Goal: Check status: Check status

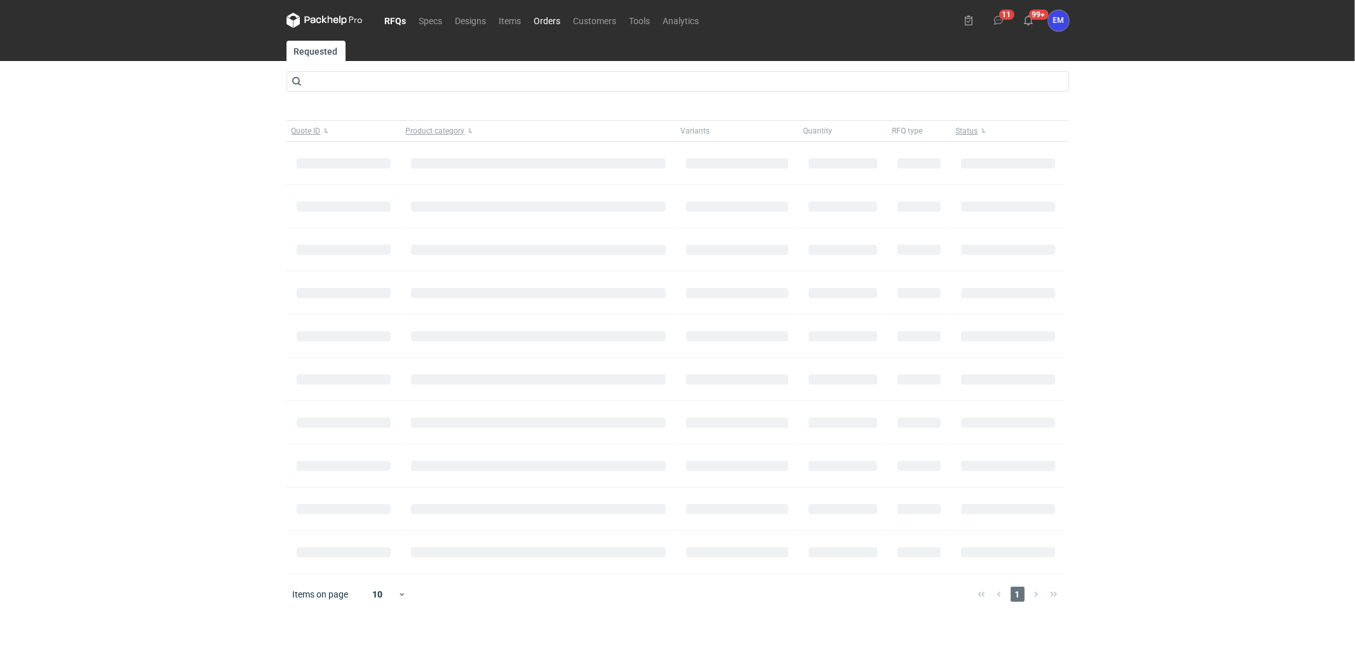
click at [545, 17] on link "Orders" at bounding box center [547, 20] width 39 height 15
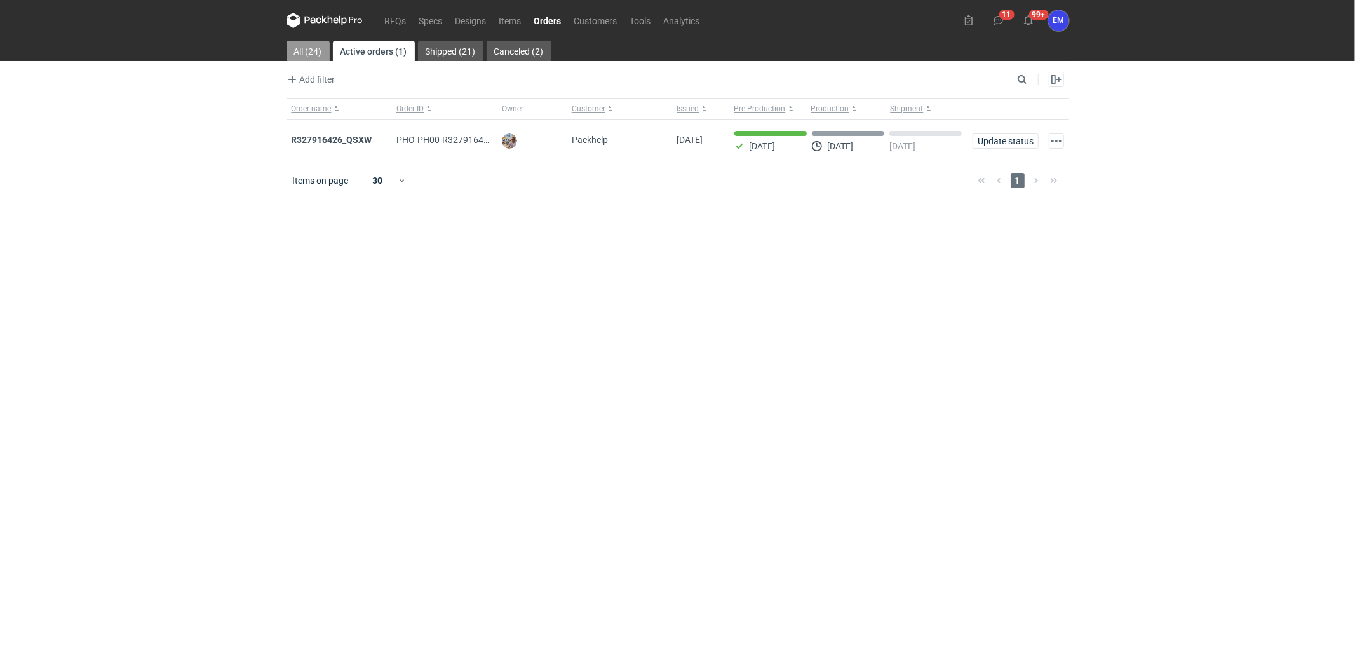
click at [318, 46] on link "All (24)" at bounding box center [308, 51] width 43 height 20
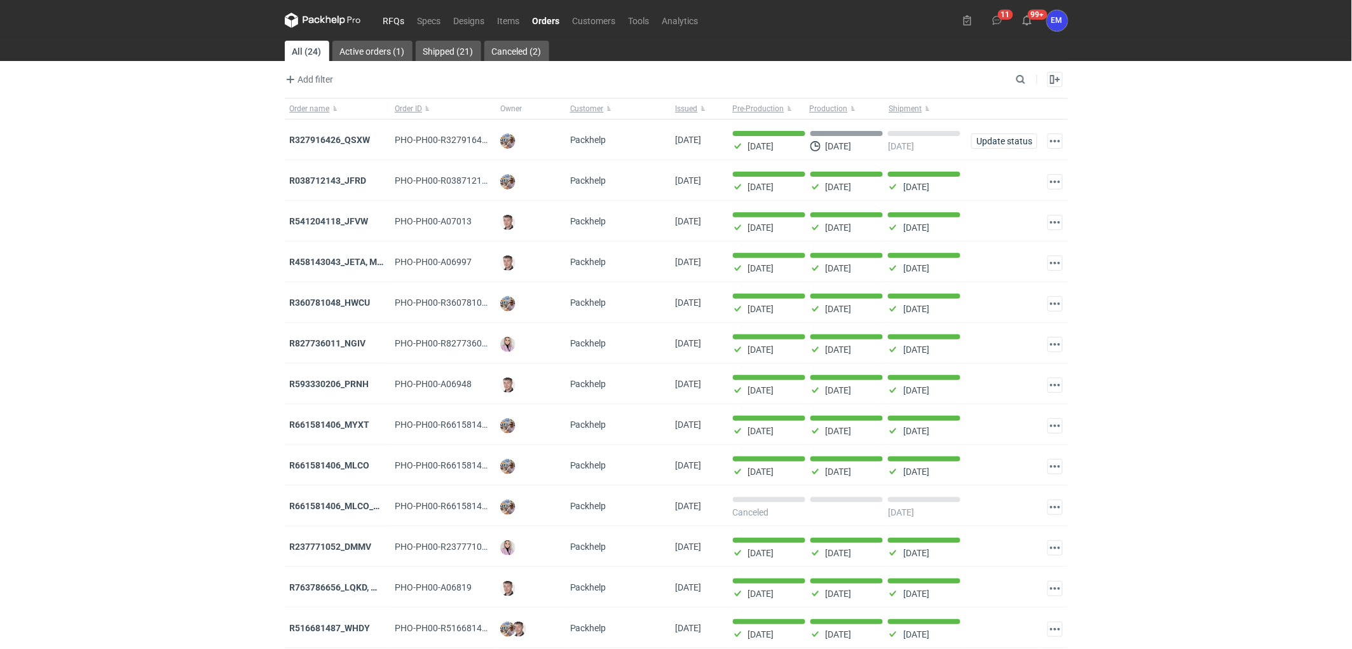
click at [391, 22] on link "RFQs" at bounding box center [394, 20] width 34 height 15
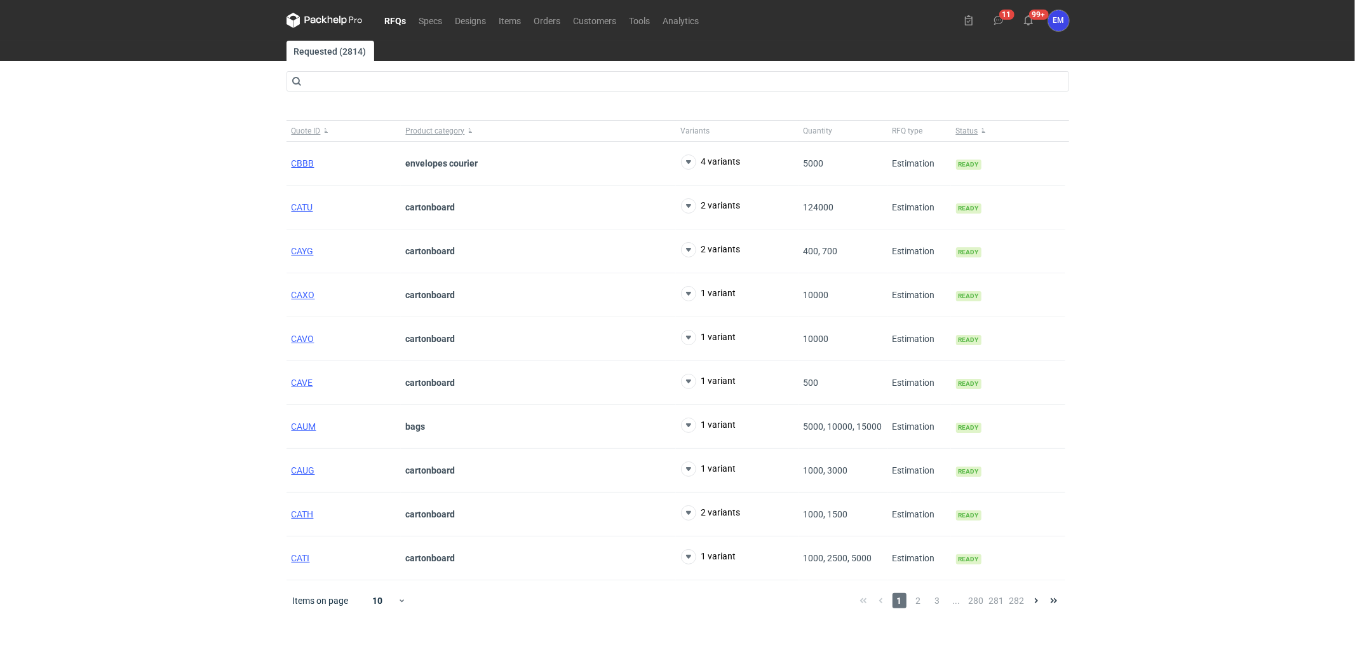
drag, startPoint x: 170, startPoint y: 224, endPoint x: 261, endPoint y: 48, distance: 198.7
click at [189, 170] on div "RFQs Specs Designs Items Orders Customers Tools Analytics 11 99+ EM [PERSON_NAM…" at bounding box center [677, 324] width 1355 height 649
click at [97, 344] on div "RFQs Specs Designs Items Orders Customers Tools Analytics 11 99+ EM [PERSON_NAM…" at bounding box center [677, 324] width 1355 height 649
click at [211, 214] on div "RFQs Specs Designs Items Orders Customers Tools Analytics 11 99+ EM [PERSON_NAM…" at bounding box center [677, 324] width 1355 height 649
drag, startPoint x: 98, startPoint y: 341, endPoint x: 458, endPoint y: 80, distance: 445.0
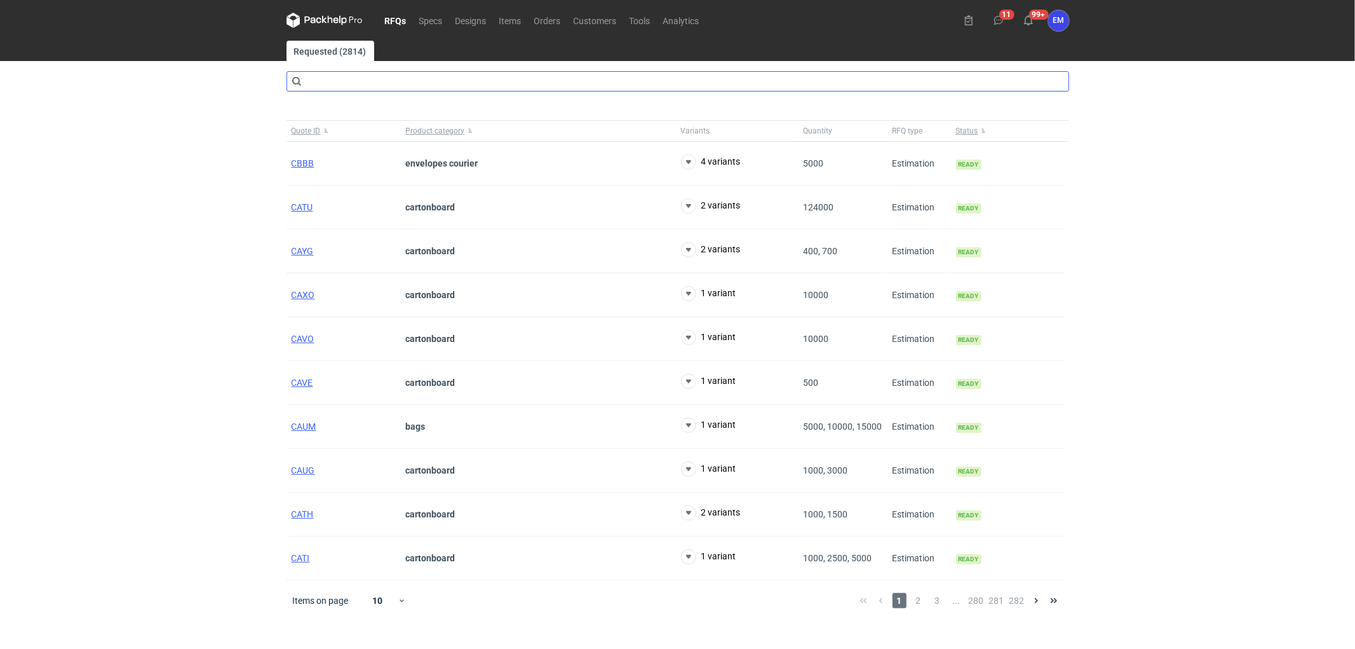
click at [98, 341] on div "RFQs Specs Designs Items Orders Customers Tools Analytics 11 99+ EM [PERSON_NAM…" at bounding box center [677, 324] width 1355 height 649
click at [549, 22] on link "Orders" at bounding box center [547, 20] width 39 height 15
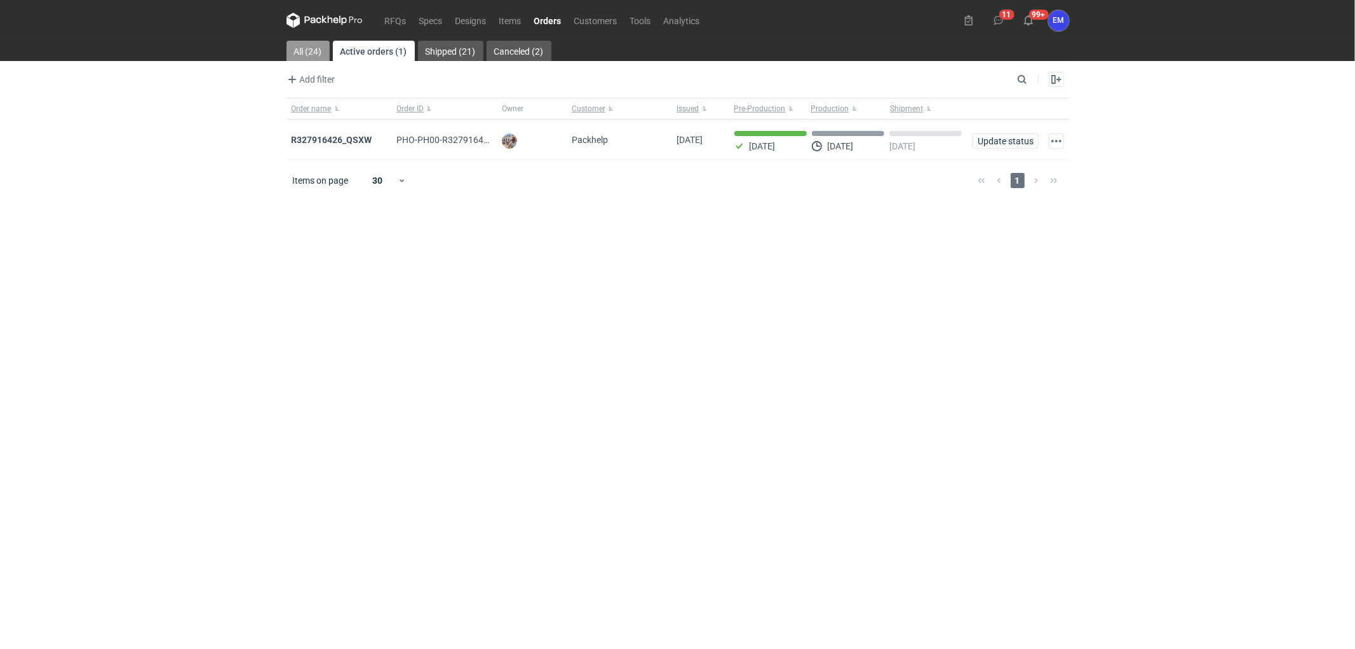
click at [290, 49] on link "All (24)" at bounding box center [308, 51] width 43 height 20
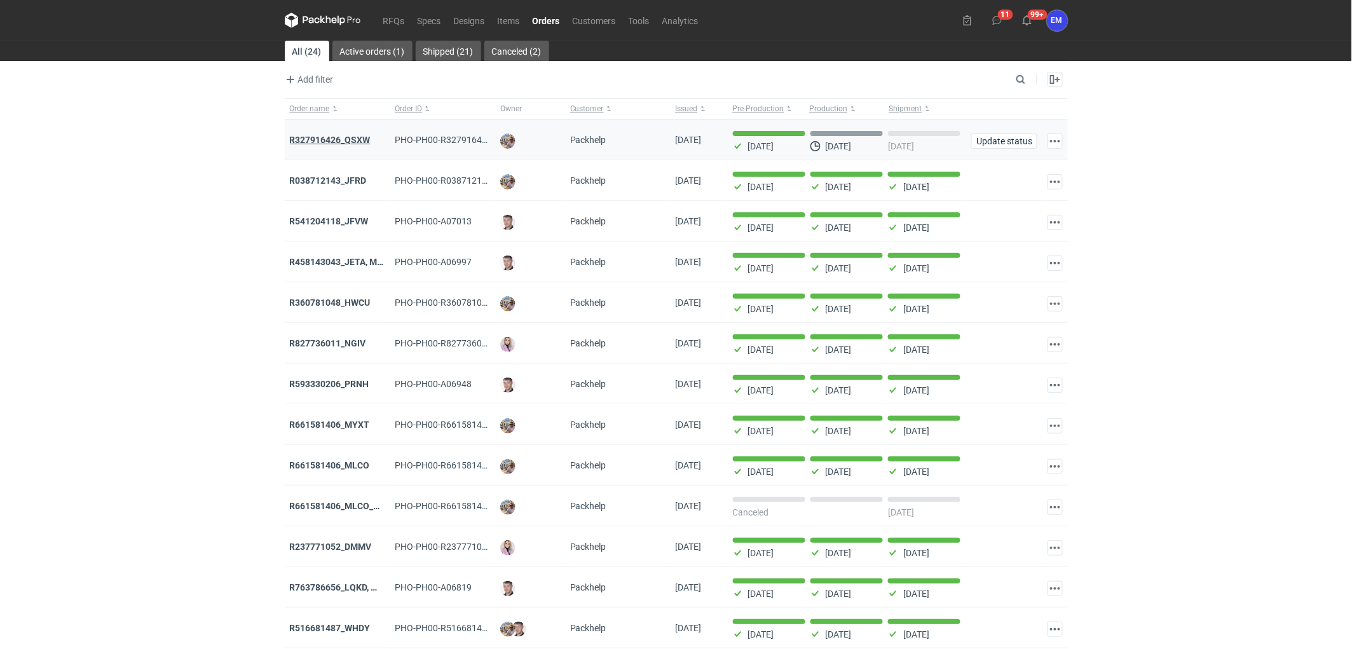
click at [337, 135] on strong "R327916426_QSXW" at bounding box center [330, 140] width 81 height 10
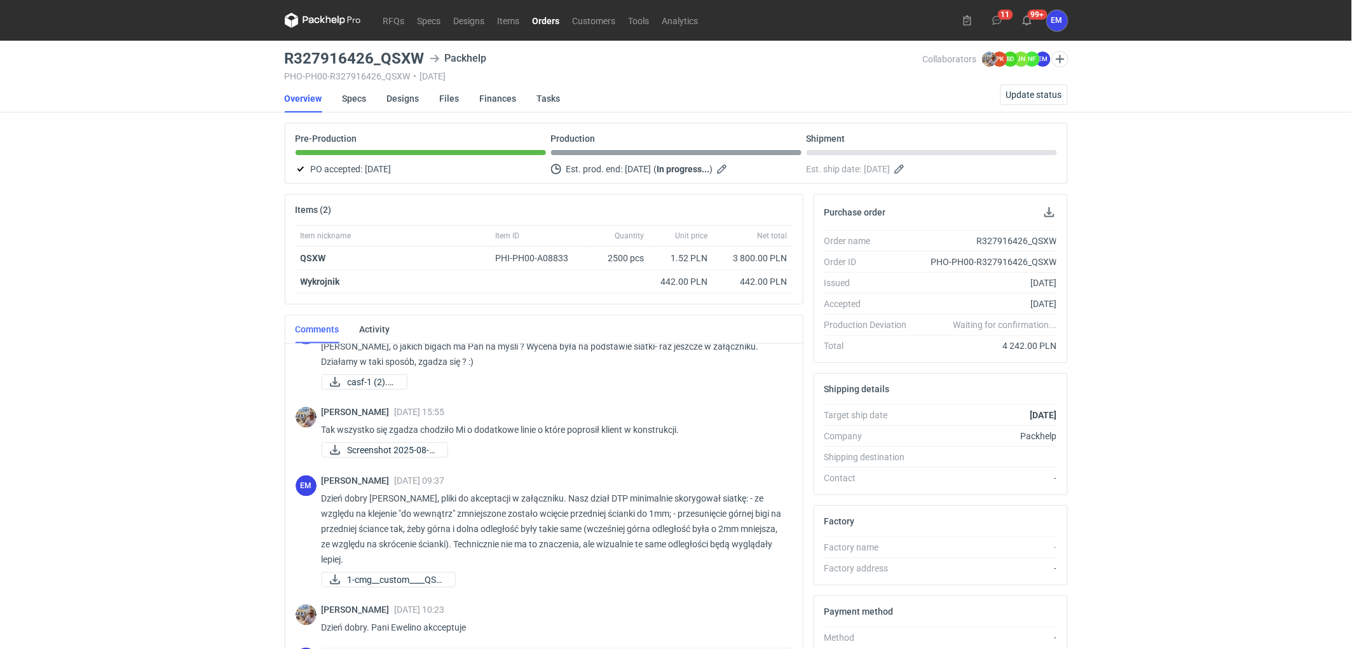
scroll to position [538, 0]
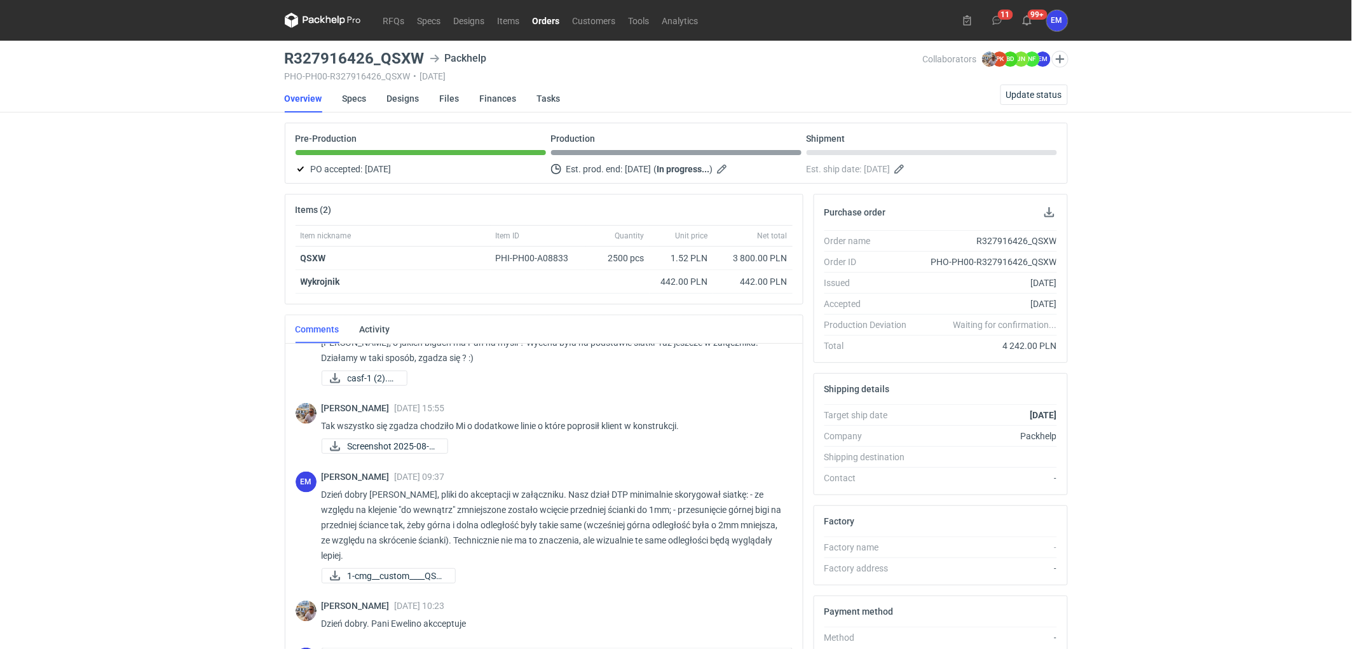
drag, startPoint x: 111, startPoint y: 327, endPoint x: 208, endPoint y: 314, distance: 98.0
click at [111, 327] on div "RFQs Specs Designs Items Orders Customers Tools Analytics 11 99+ EM [PERSON_NAM…" at bounding box center [676, 324] width 1352 height 649
click at [0, 282] on div "RFQs Specs Designs Items Orders Customers Tools Analytics 11 99+ EM [PERSON_NAM…" at bounding box center [676, 324] width 1352 height 649
drag, startPoint x: 265, startPoint y: 297, endPoint x: 170, endPoint y: 343, distance: 105.7
click at [266, 299] on div "RFQs Specs Designs Items Orders Customers Tools Analytics 11 99+ EM [PERSON_NAM…" at bounding box center [676, 324] width 1352 height 649
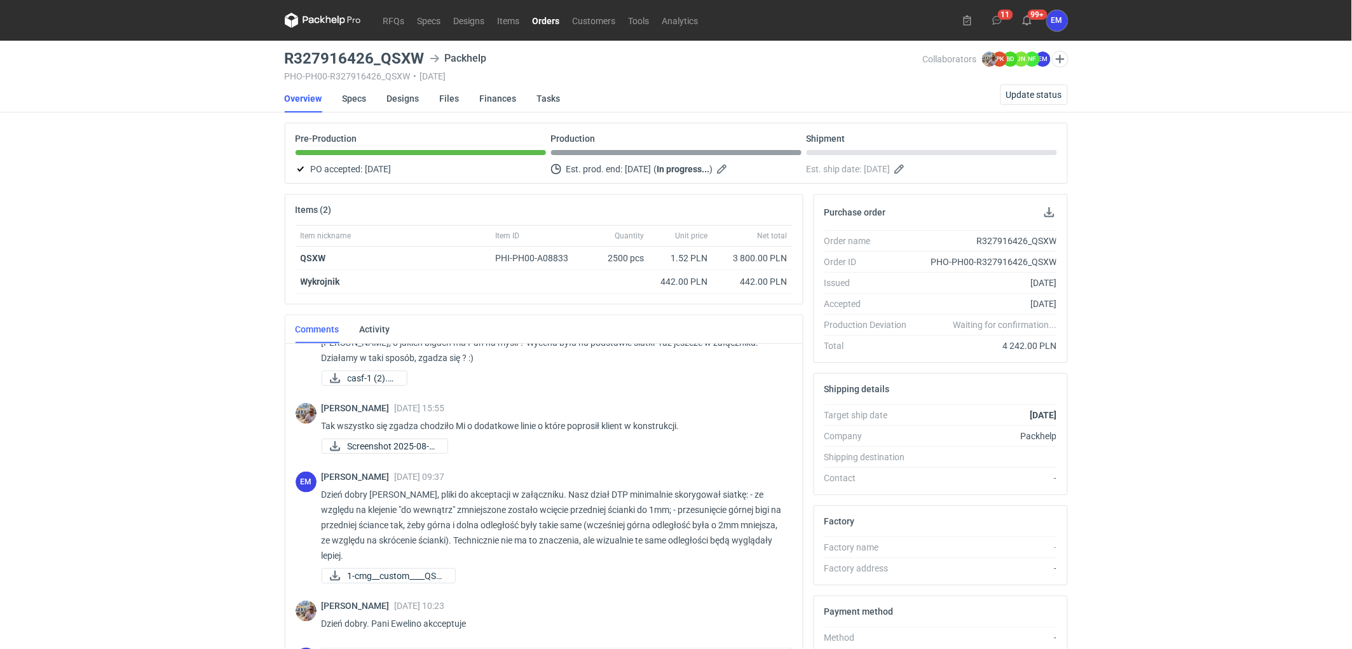
scroll to position [168, 0]
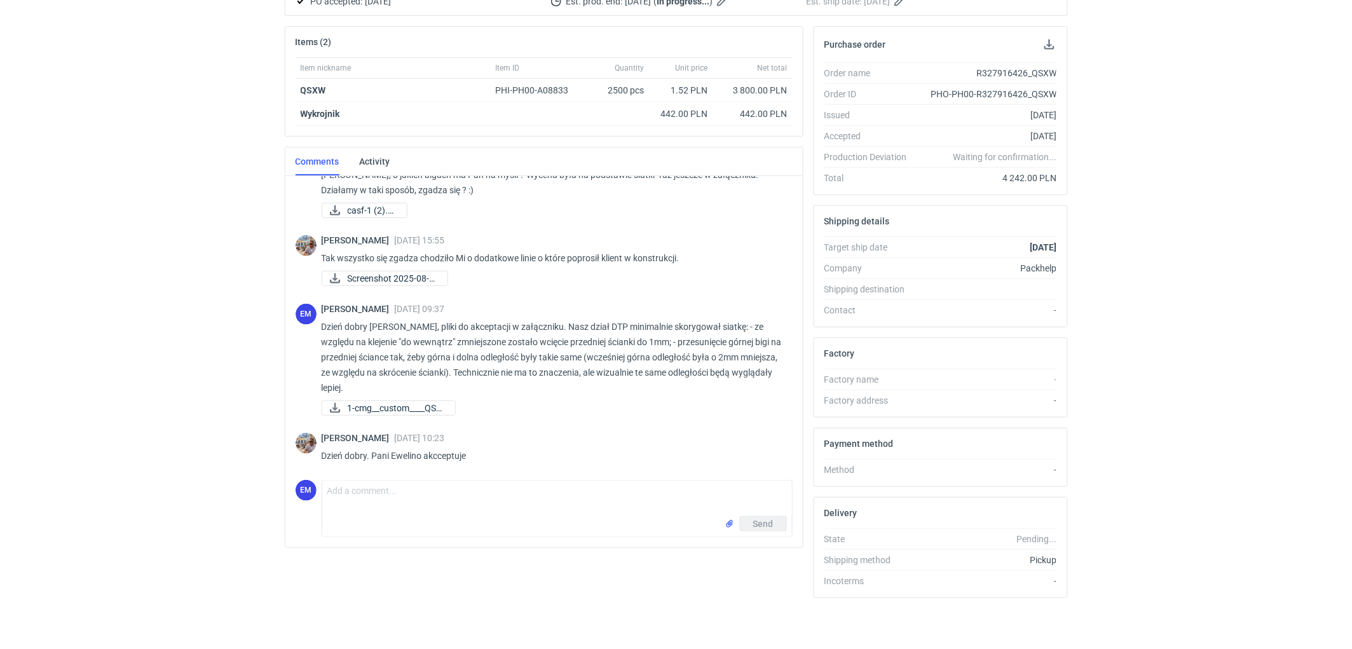
click at [200, 397] on div "RFQs Specs Designs Items Orders Customers Tools Analytics 11 99+ EM [PERSON_NAM…" at bounding box center [676, 156] width 1352 height 649
